Goal: Transaction & Acquisition: Book appointment/travel/reservation

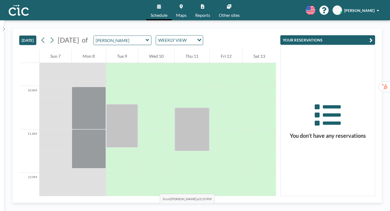
scroll to position [419, 0]
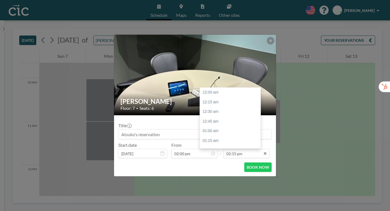
scroll to position [493, 0]
click at [226, 183] on div "03:15 pm" at bounding box center [230, 188] width 61 height 10
type input "03:15 pm"
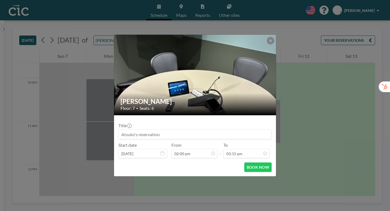
click at [297, 111] on div "Yuki Floor: 7 • Seats: 6 Title Start date [DATE] From 02:00 pm - To 03:15 pm 12…" at bounding box center [195, 105] width 390 height 211
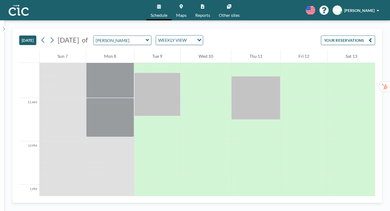
scroll to position [444, 0]
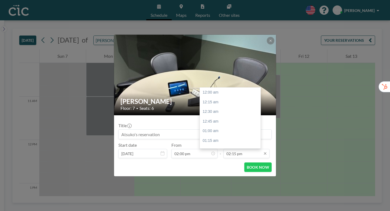
scroll to position [493, 0]
click at [217, 173] on div "03:00 pm" at bounding box center [230, 178] width 61 height 10
type input "03:00 pm"
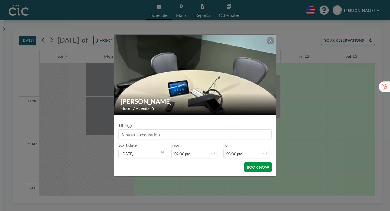
scroll to position [519, 0]
click at [247, 162] on button "BOOK NOW" at bounding box center [258, 166] width 27 height 9
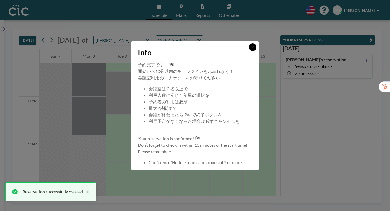
click at [251, 49] on icon at bounding box center [252, 47] width 3 height 3
